Goal: Understand process/instructions: Learn how to perform a task or action

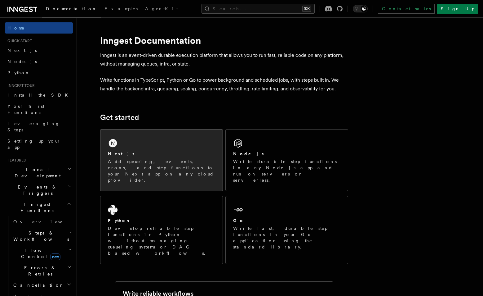
click at [104, 141] on div "Next.js Add queueing, events, crons, and step functions to your Next app on any…" at bounding box center [162, 159] width 122 height 61
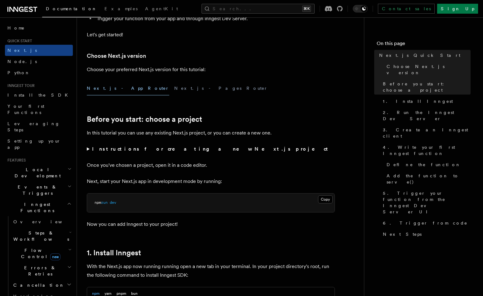
scroll to position [198, 0]
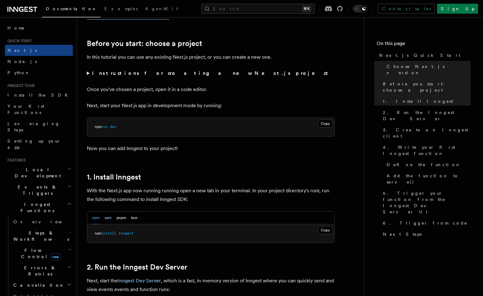
click at [109, 218] on button "yarn" at bounding box center [108, 217] width 7 height 13
click at [332, 231] on button "Copy Copied" at bounding box center [325, 230] width 15 height 8
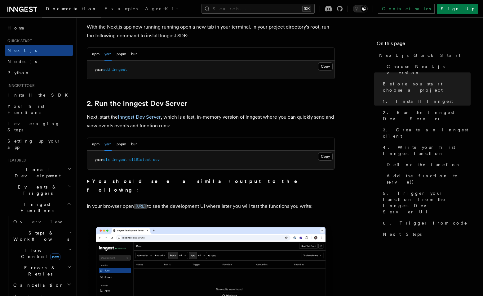
scroll to position [470, 0]
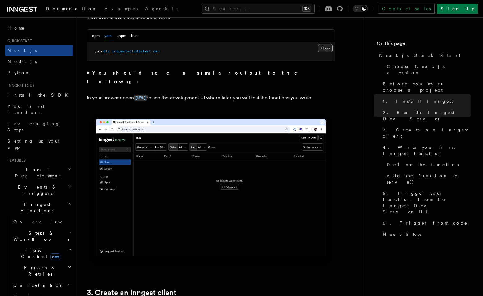
click at [322, 47] on button "Copy Copied" at bounding box center [325, 48] width 15 height 8
